Goal: Task Accomplishment & Management: Use online tool/utility

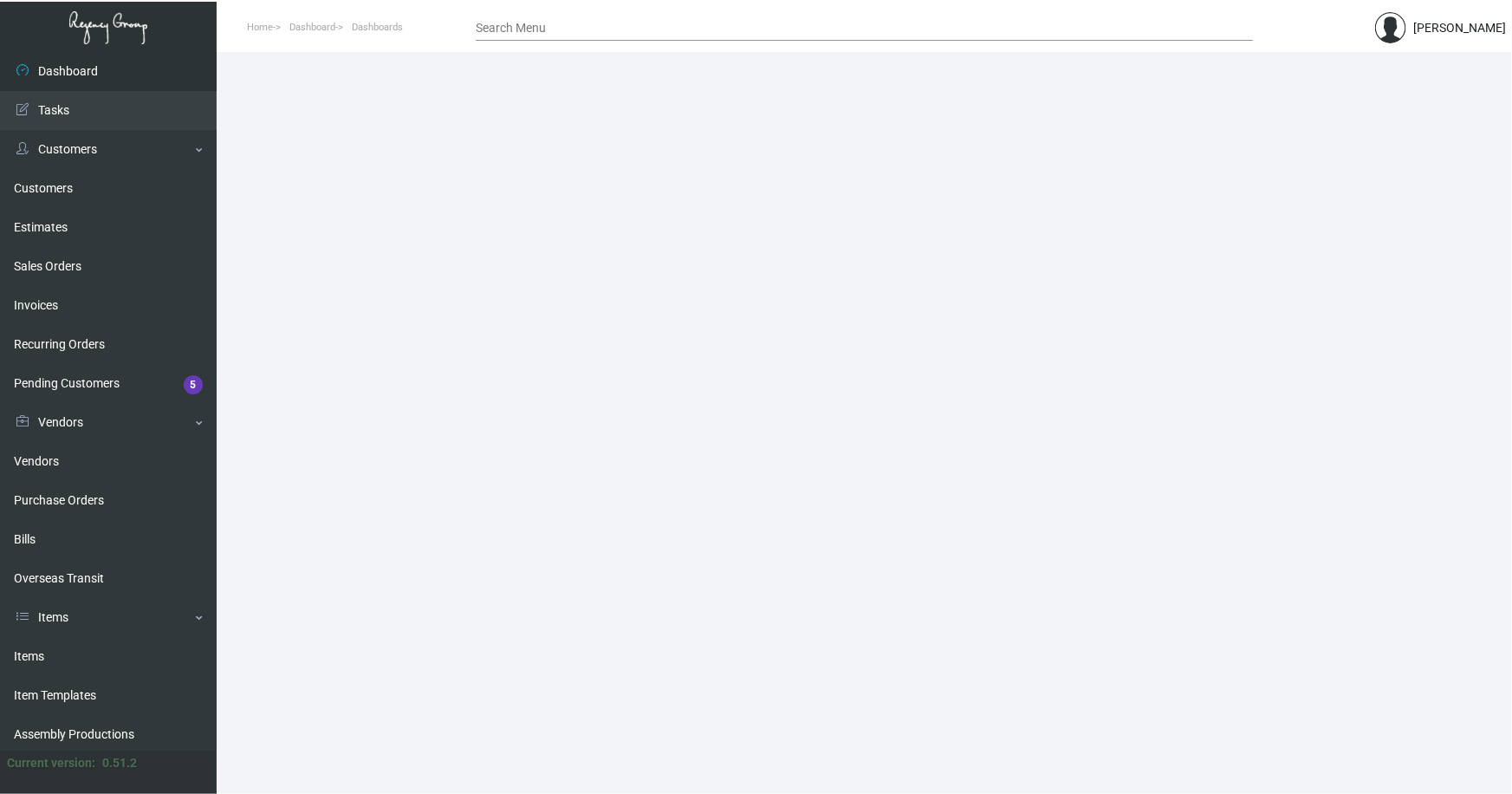
drag, startPoint x: 33, startPoint y: 650, endPoint x: 228, endPoint y: 348, distance: 359.1
click at [33, 649] on link "Items" at bounding box center [108, 656] width 217 height 39
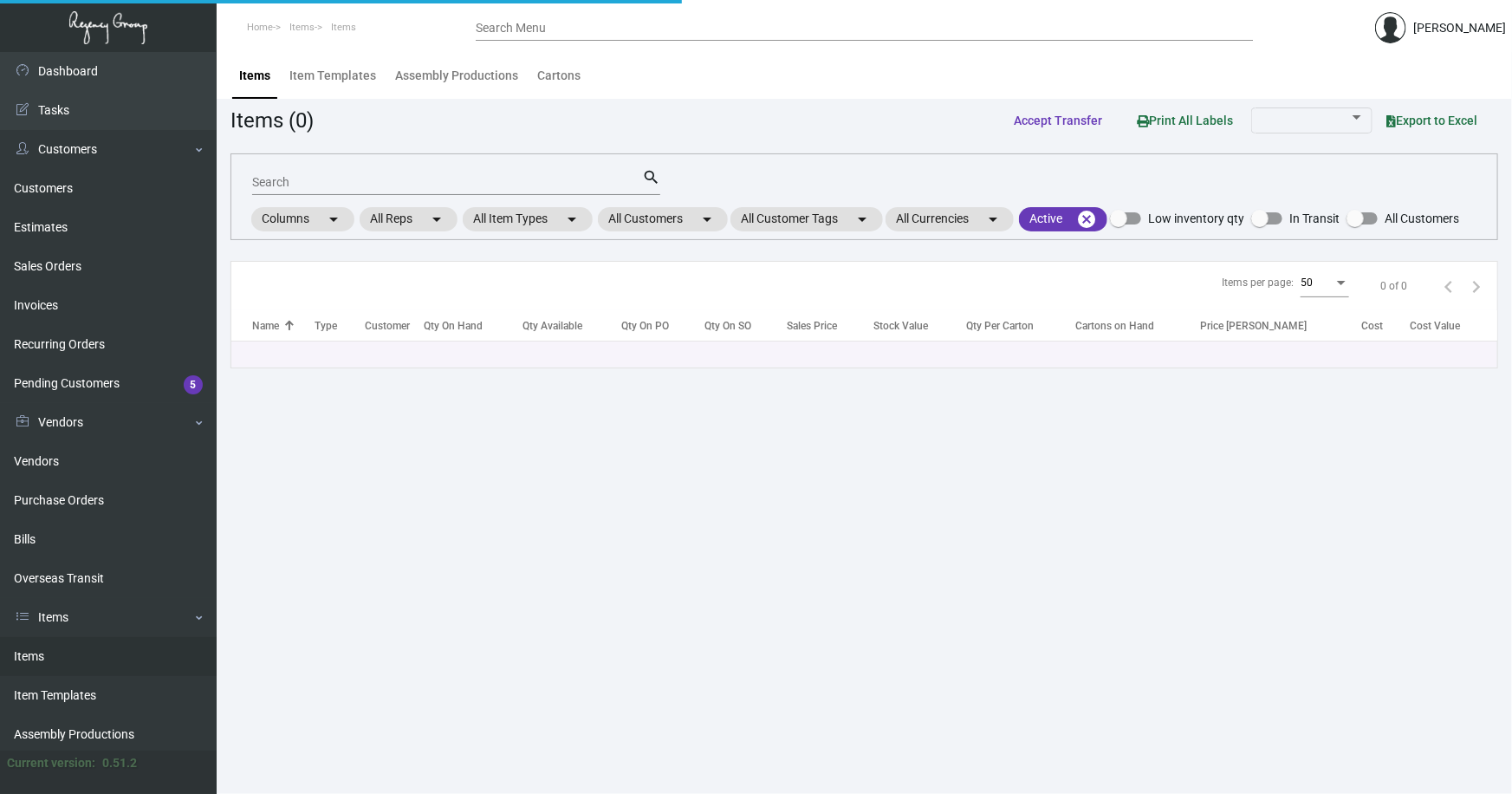
click at [315, 182] on input "Search" at bounding box center [447, 183] width 390 height 14
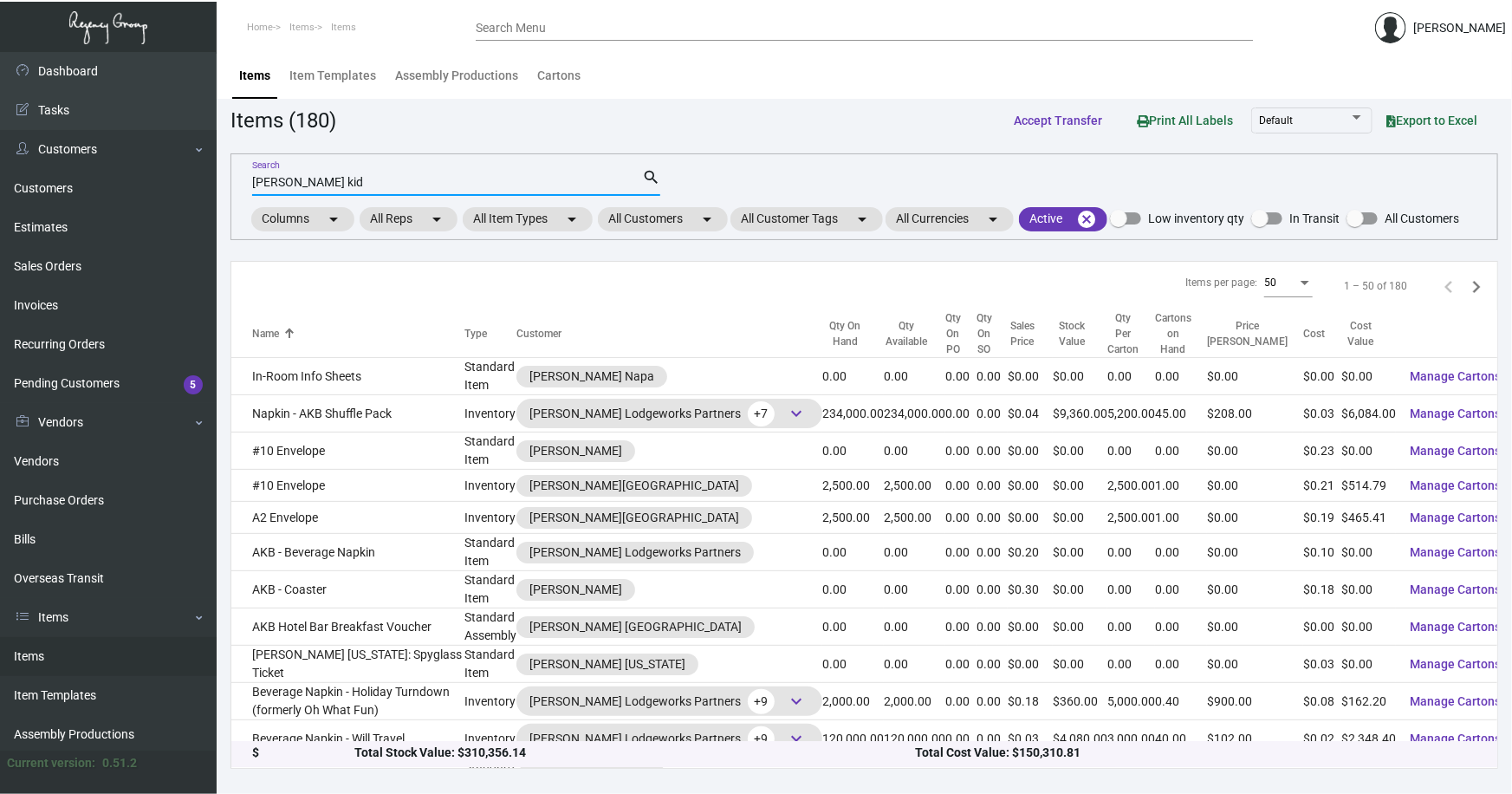
type input "[PERSON_NAME] kid"
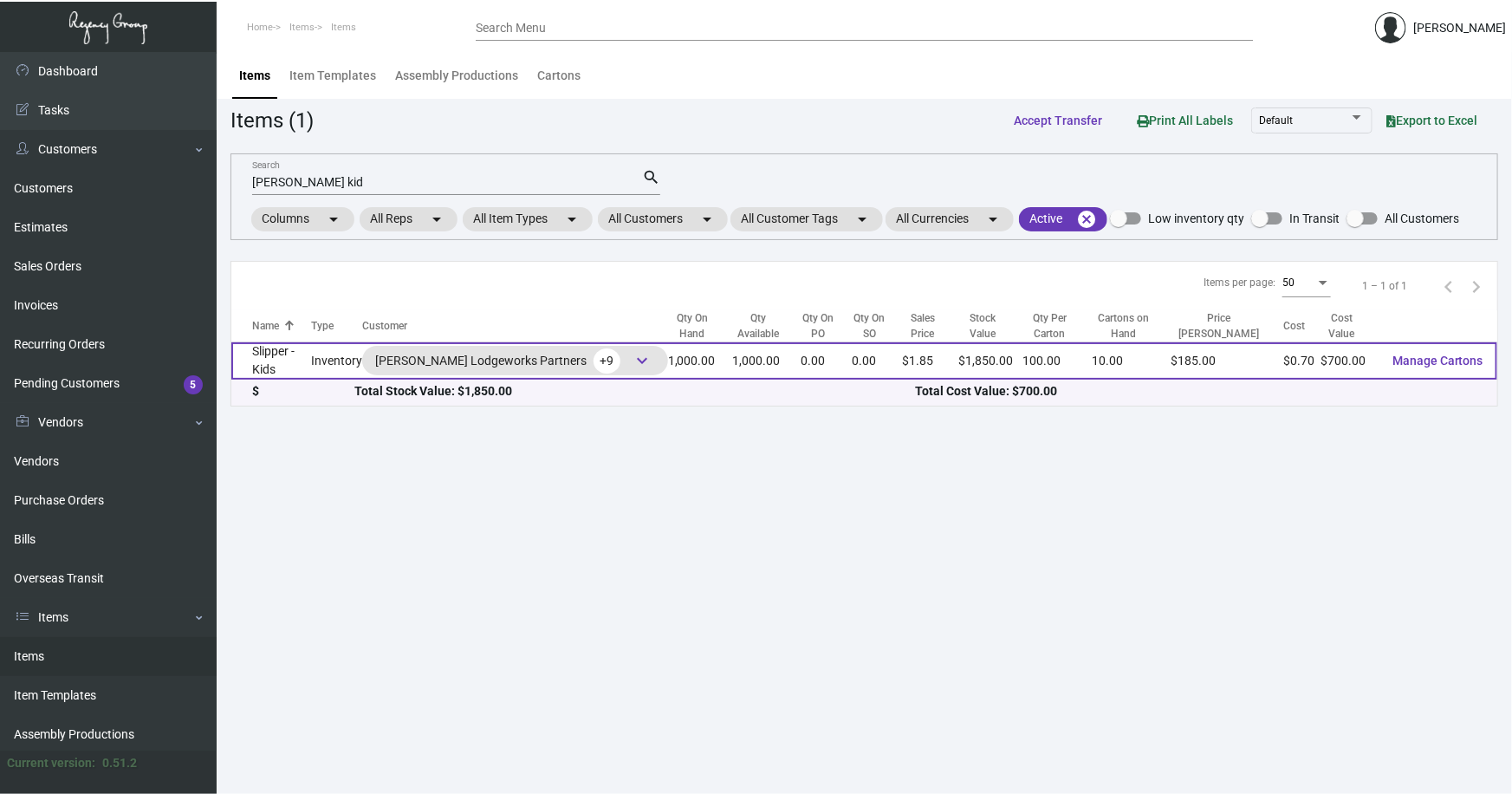
click at [301, 364] on td "Slipper - Kids" at bounding box center [271, 360] width 80 height 37
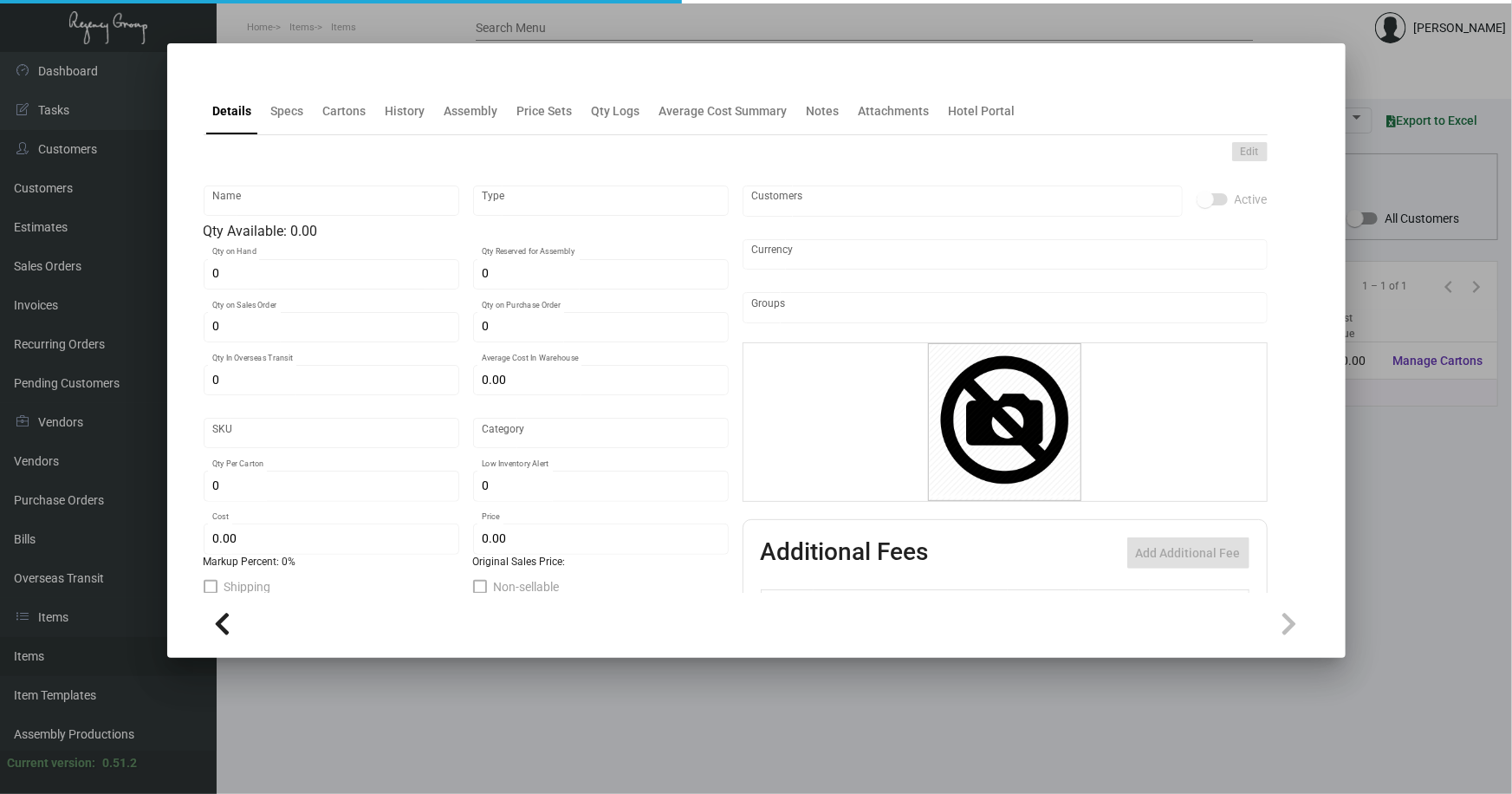
type input "Slipper - Kids"
type input "Inventory"
type input "1,000"
type input "$ 0.70"
type input "Overseas"
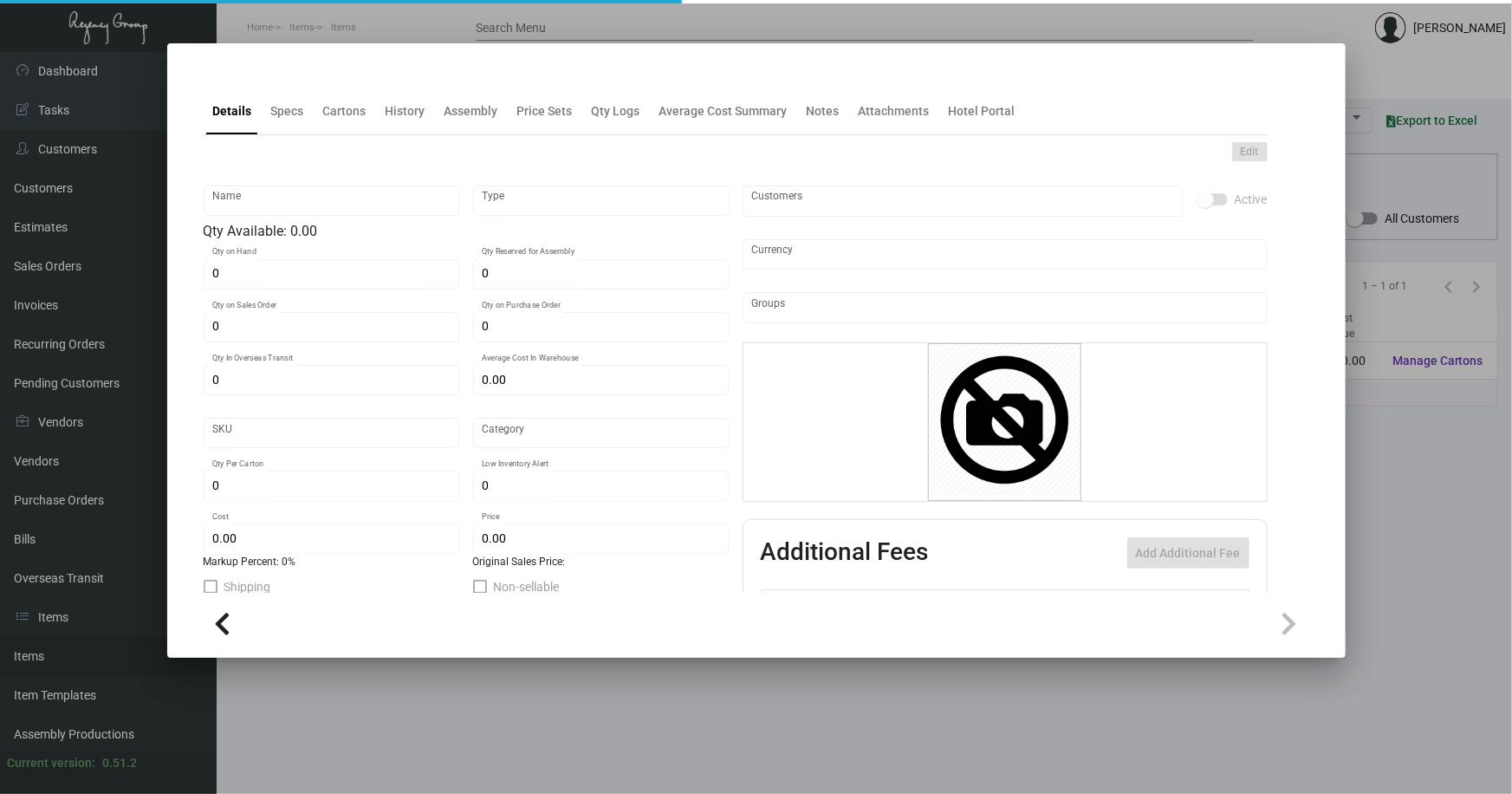
type input "100"
type input "$ 0.70"
type input "$ 1.85"
checkbox input "true"
type input "United States Dollar $"
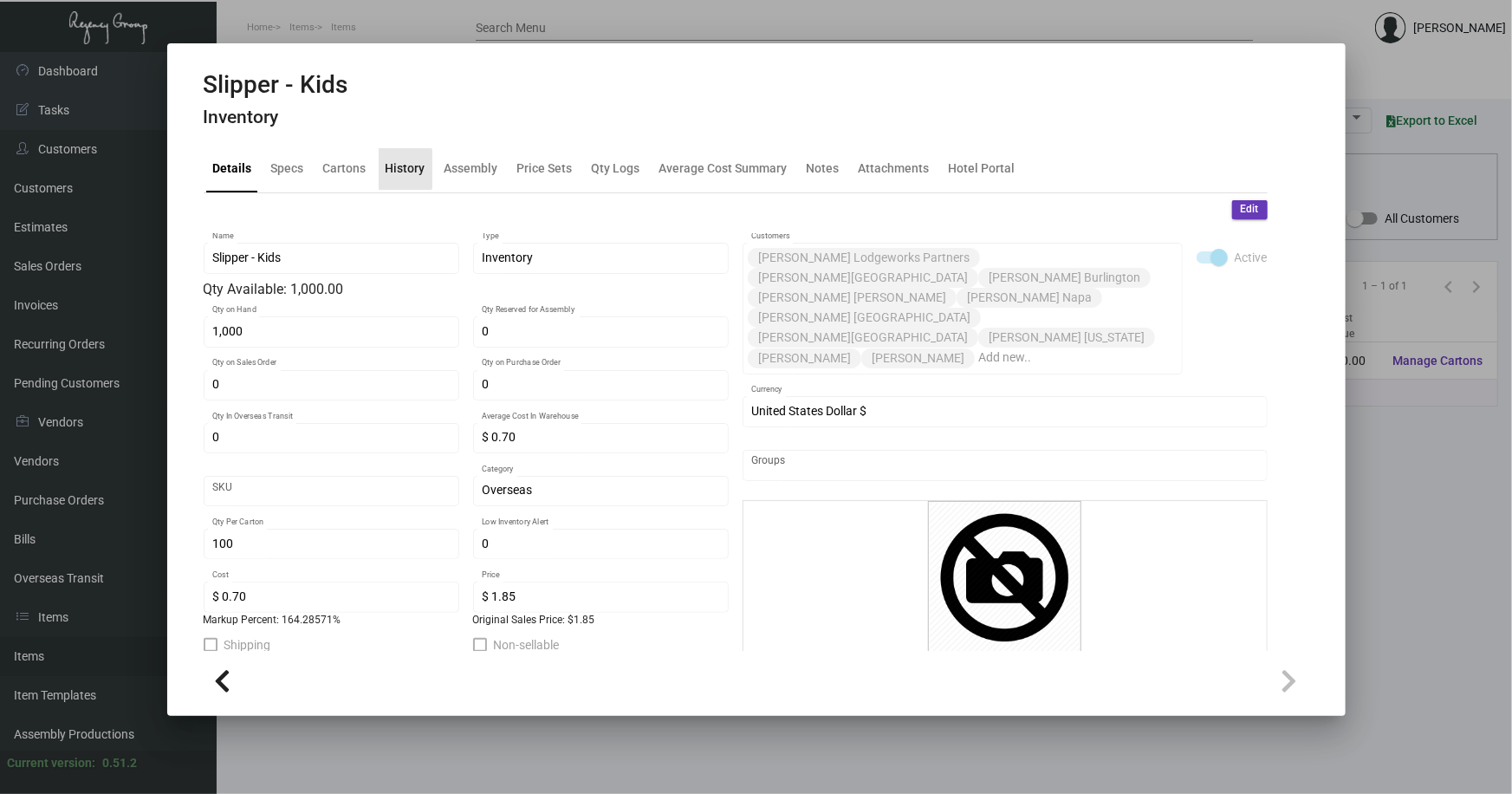
click at [402, 169] on div "History" at bounding box center [406, 168] width 40 height 18
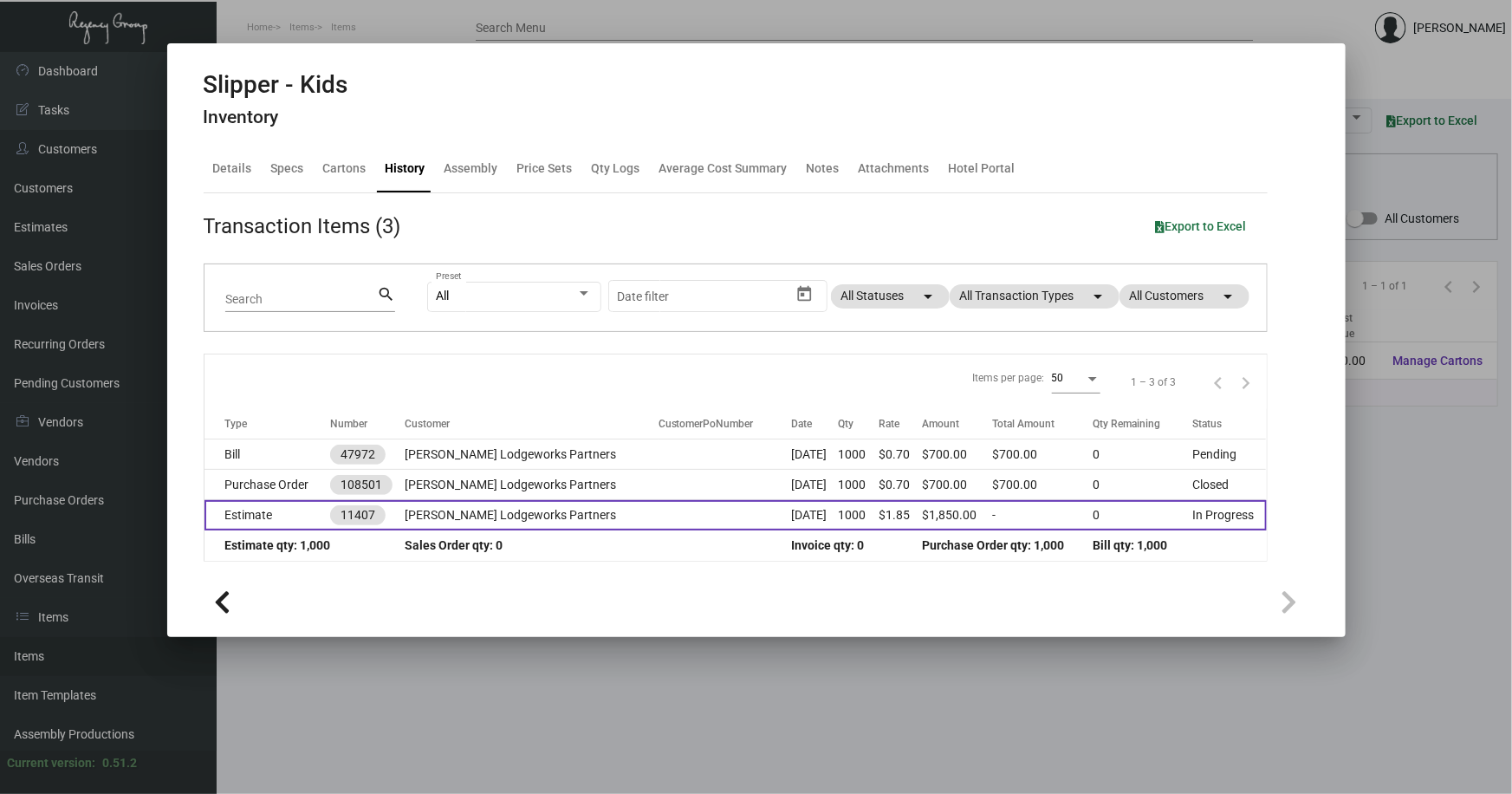
click at [659, 512] on td at bounding box center [725, 515] width 133 height 30
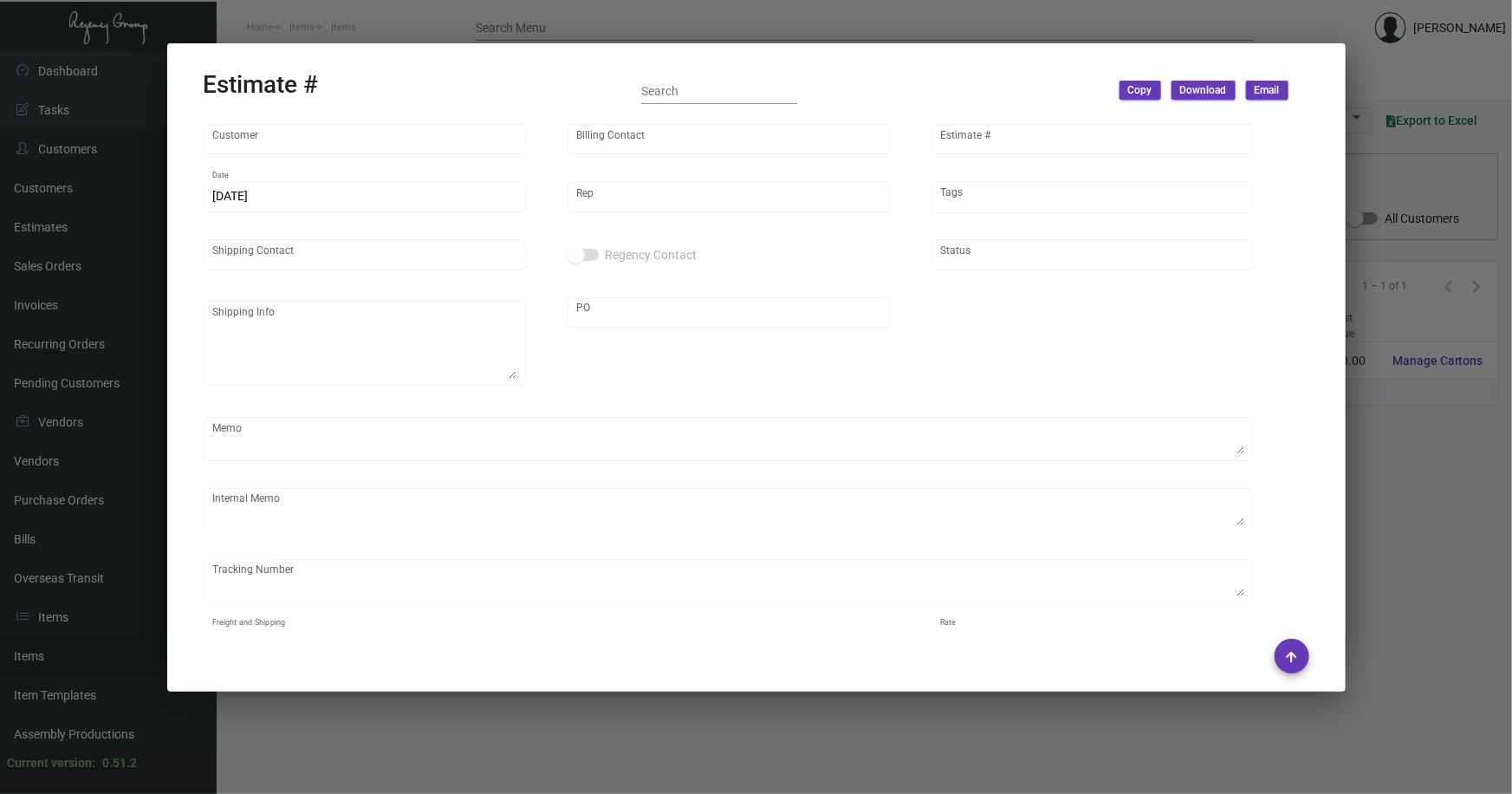
type input "[PERSON_NAME] Lodgeworks Partners"
type input "[PERSON_NAME]"
type input "11407"
type input "[DATE]"
type input "[PERSON_NAME]"
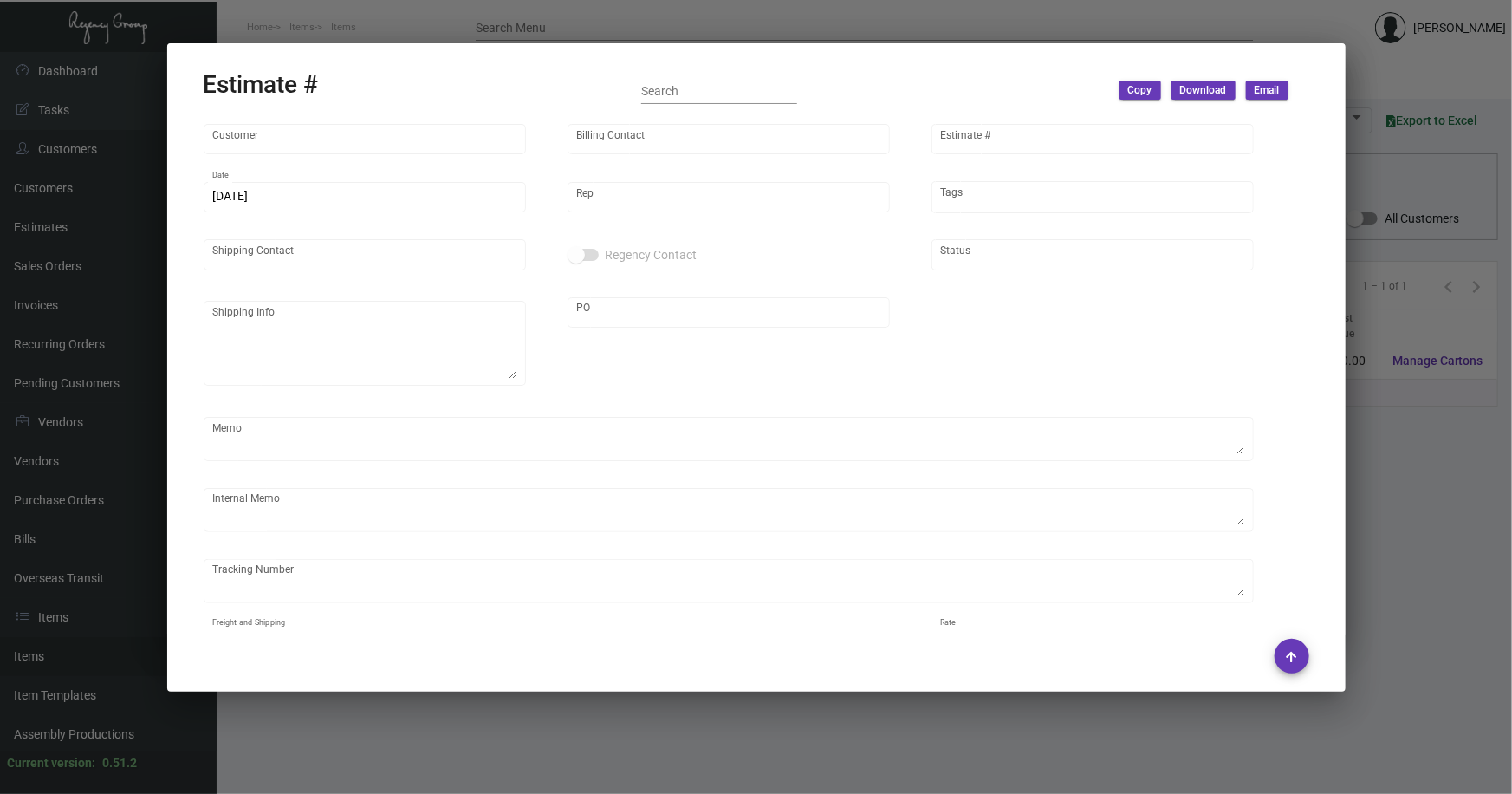
type input "[PERSON_NAME]"
type input "United States Dollar $"
type input "$ 0.00"
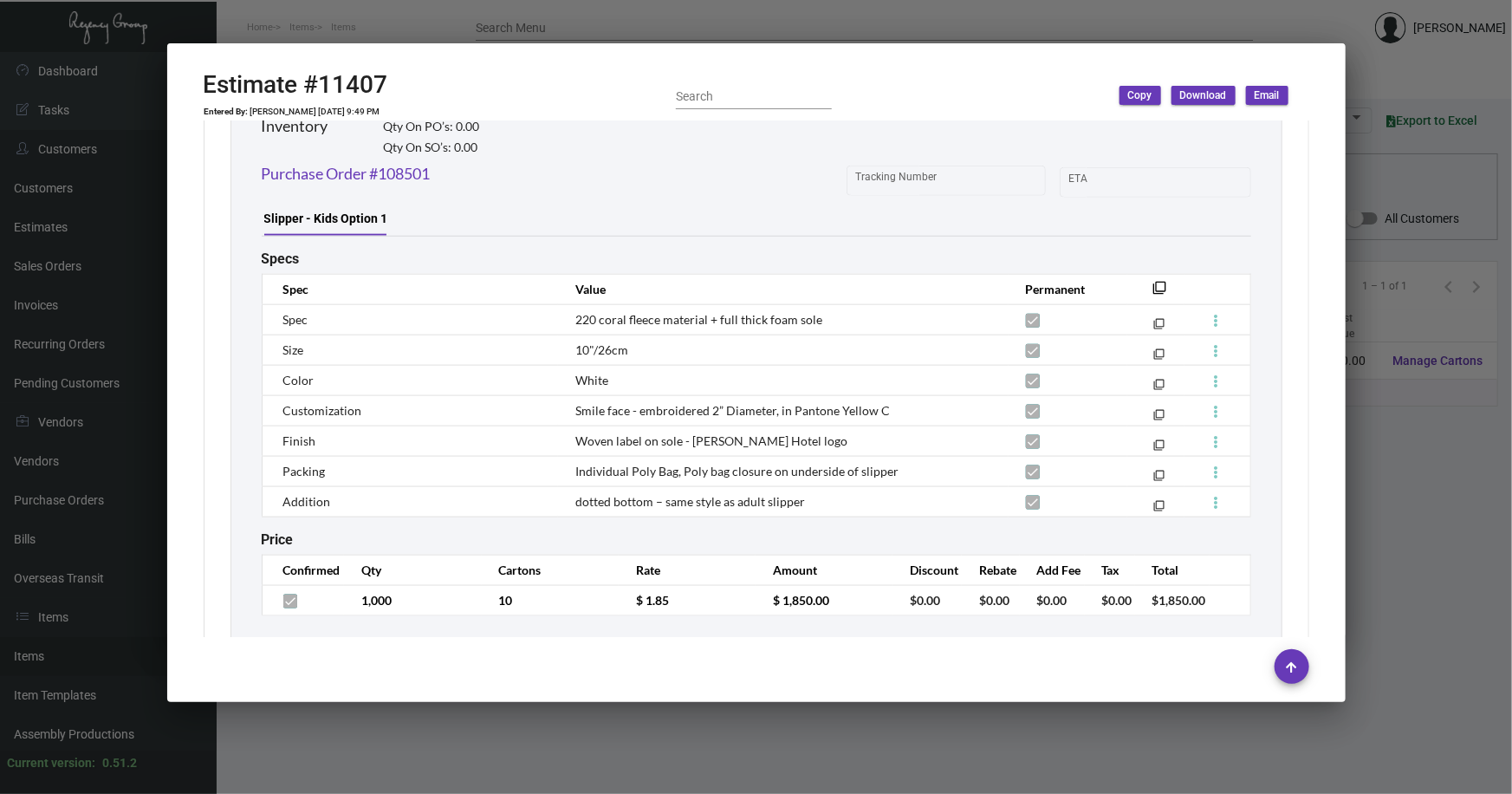
scroll to position [1040, 0]
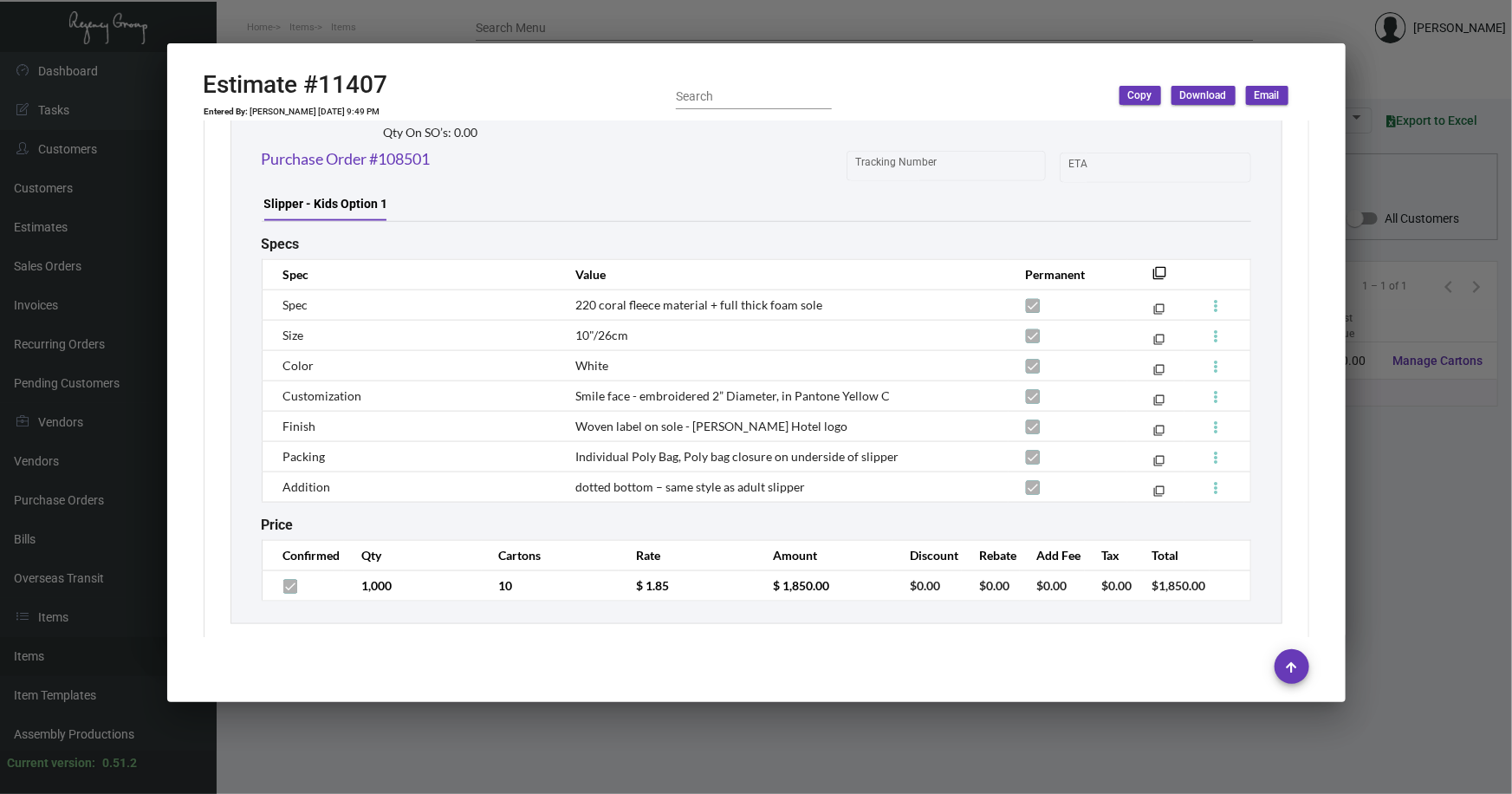
click at [1386, 511] on div at bounding box center [756, 397] width 1512 height 794
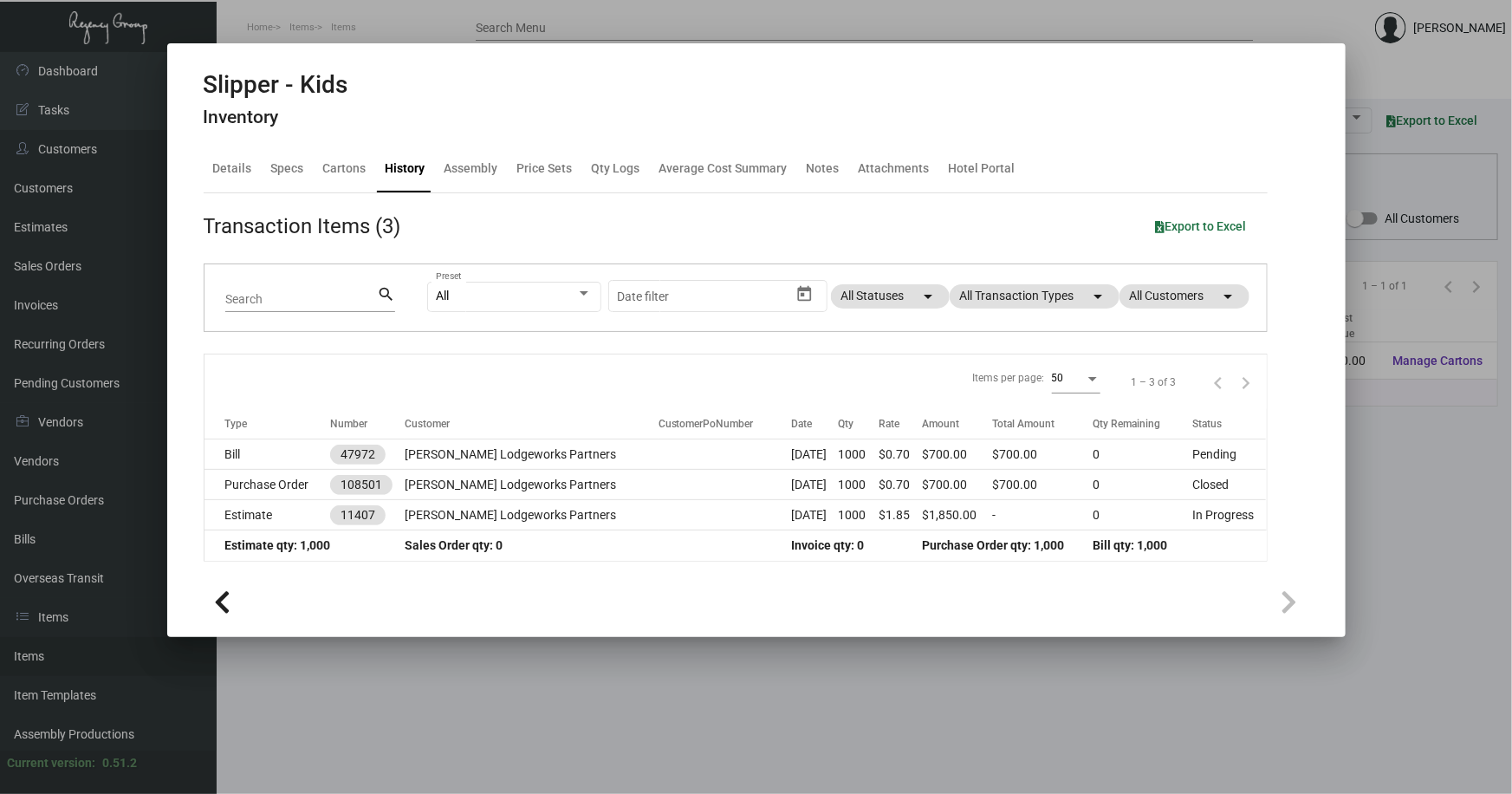
click at [614, 674] on div at bounding box center [756, 397] width 1512 height 794
